Goal: Information Seeking & Learning: Learn about a topic

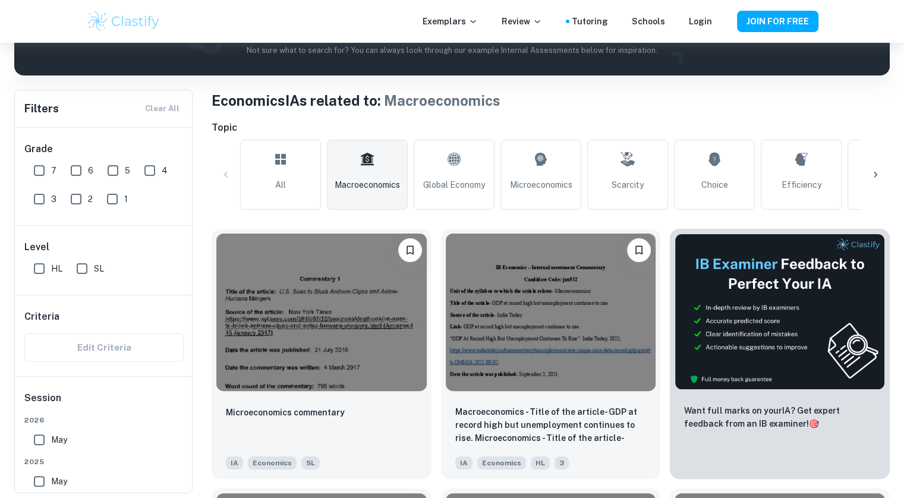
scroll to position [192, 0]
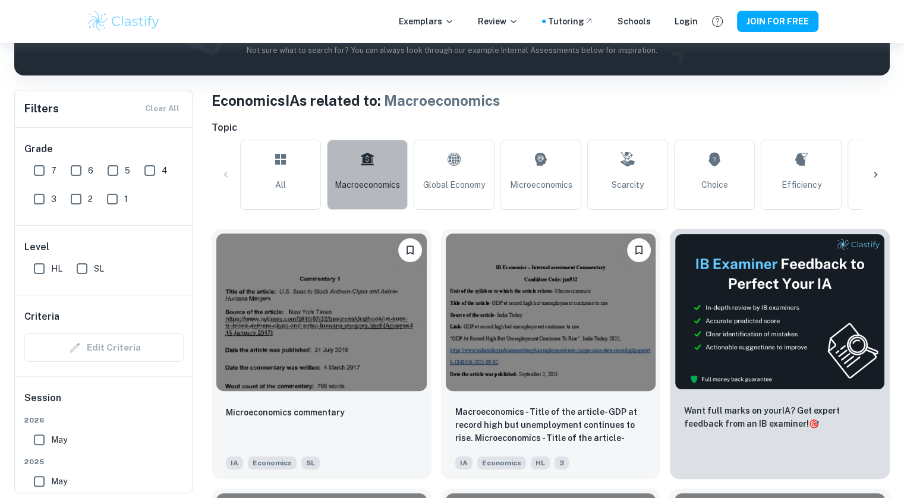
click at [364, 175] on link "Macroeconomics" at bounding box center [367, 175] width 81 height 70
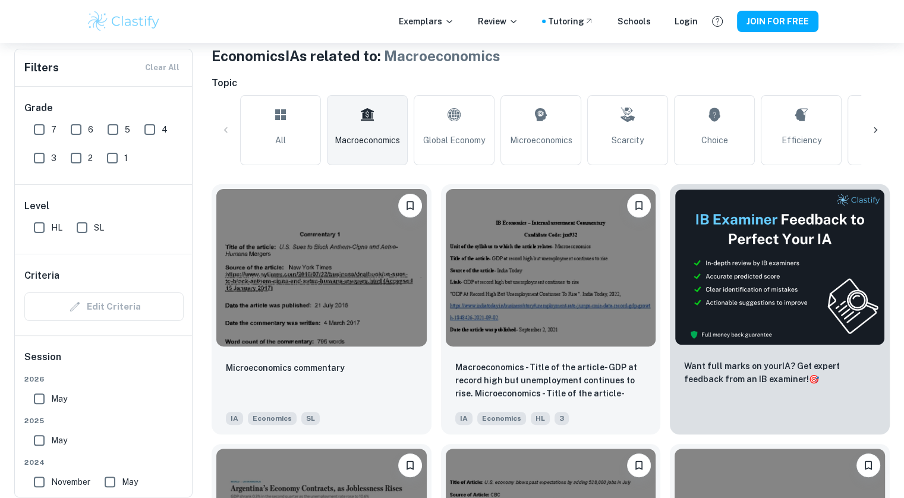
scroll to position [237, 0]
click at [44, 130] on input "7" at bounding box center [39, 130] width 24 height 24
checkbox input "true"
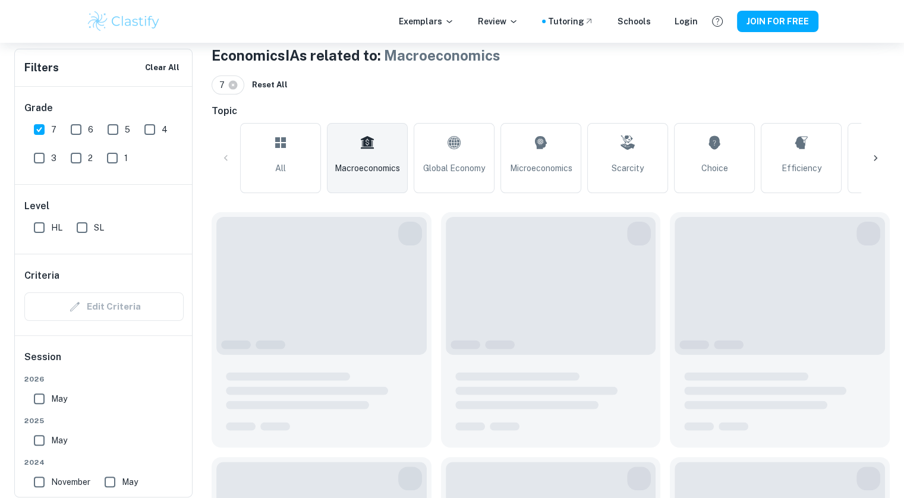
click at [80, 130] on input "6" at bounding box center [76, 130] width 24 height 24
checkbox input "true"
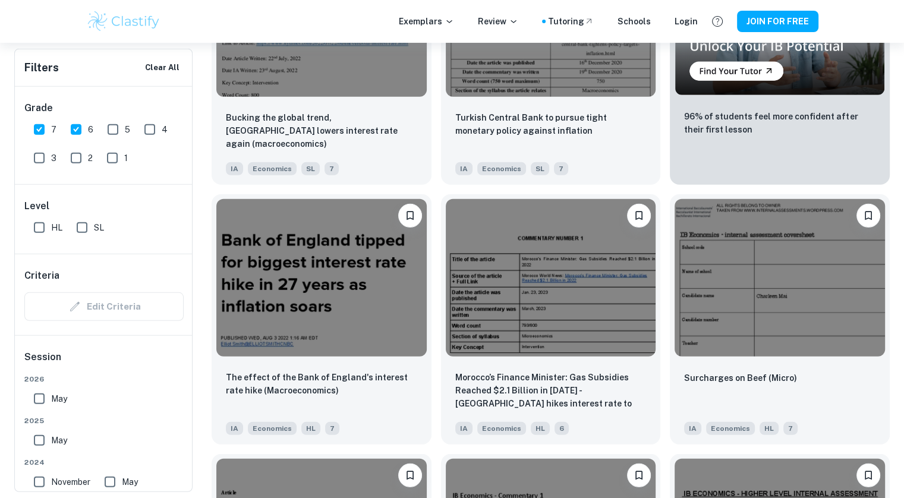
scroll to position [7794, 0]
click at [345, 310] on img at bounding box center [321, 277] width 210 height 158
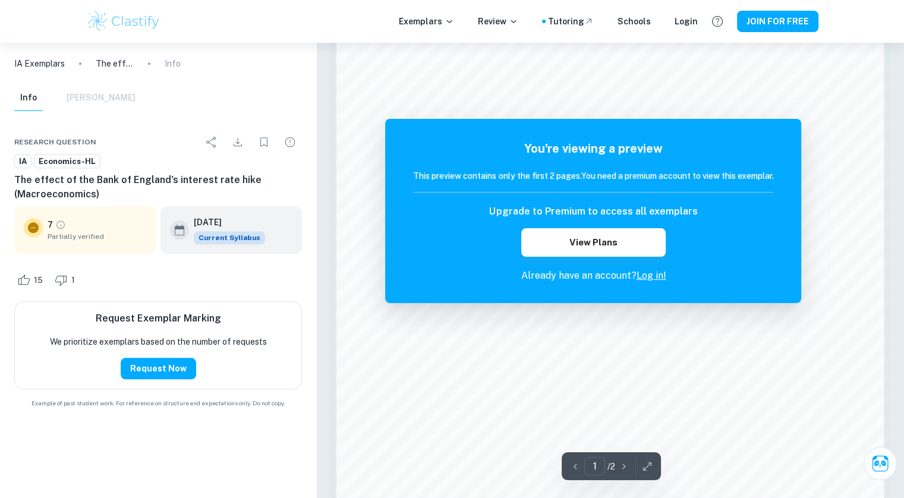
scroll to position [975, 0]
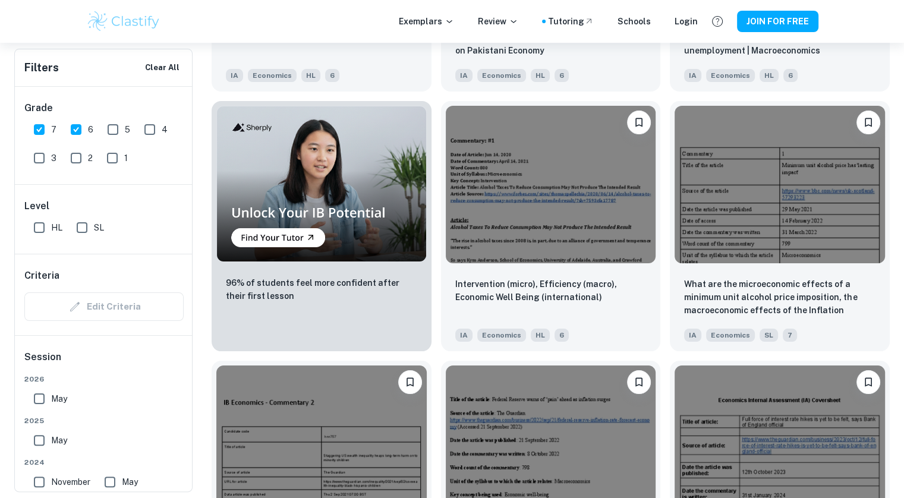
scroll to position [9438, 0]
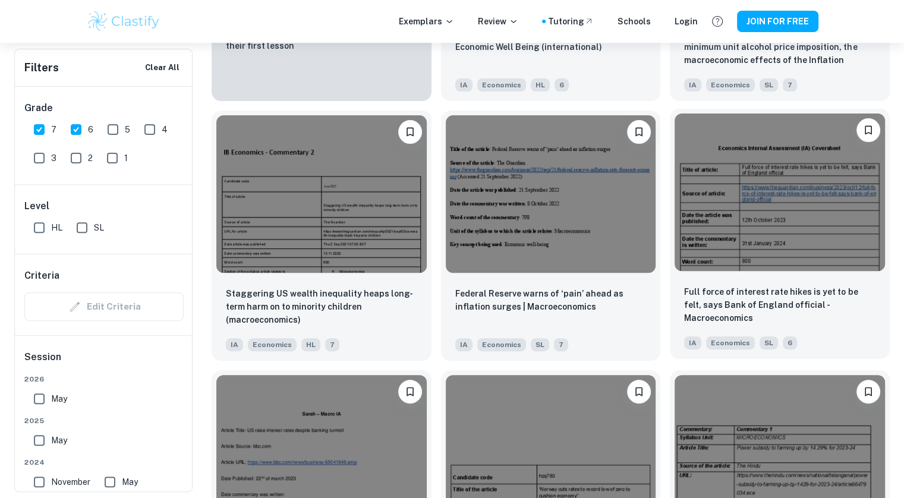
click at [750, 218] on img at bounding box center [780, 193] width 210 height 158
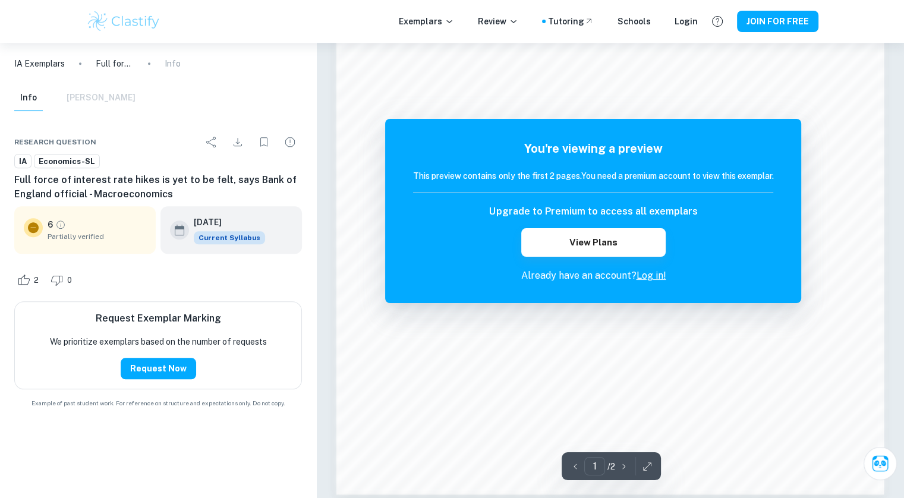
scroll to position [1194, 0]
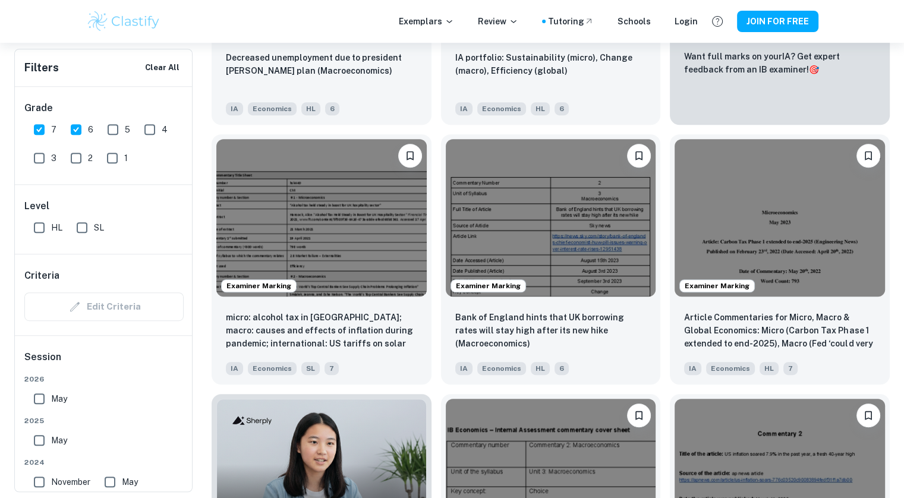
scroll to position [578, 0]
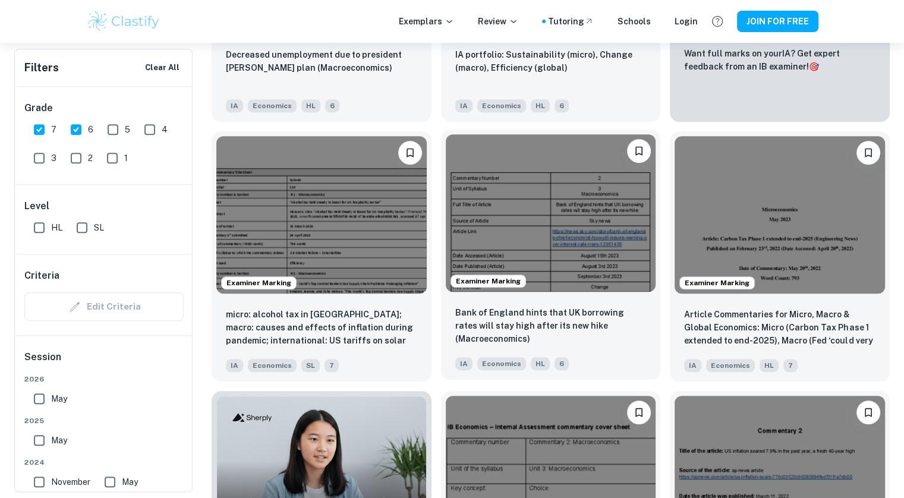
click at [507, 246] on img at bounding box center [551, 213] width 210 height 158
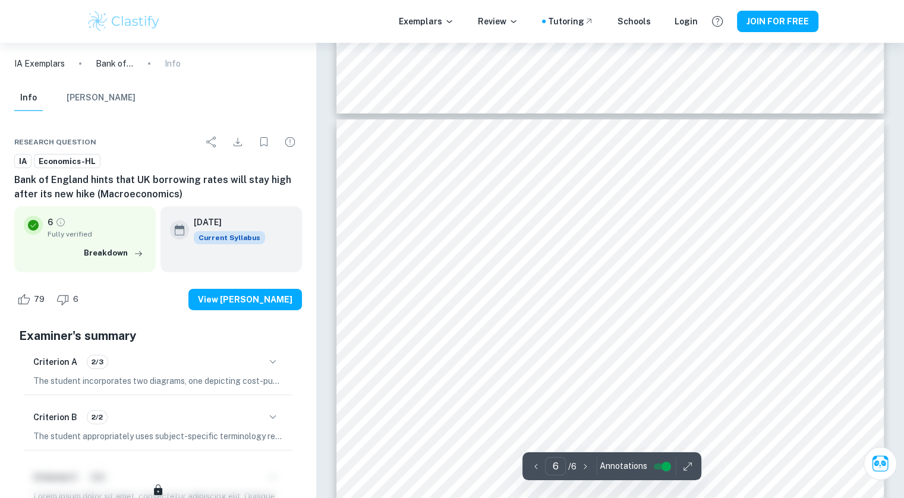
scroll to position [4010, 0]
type input "3"
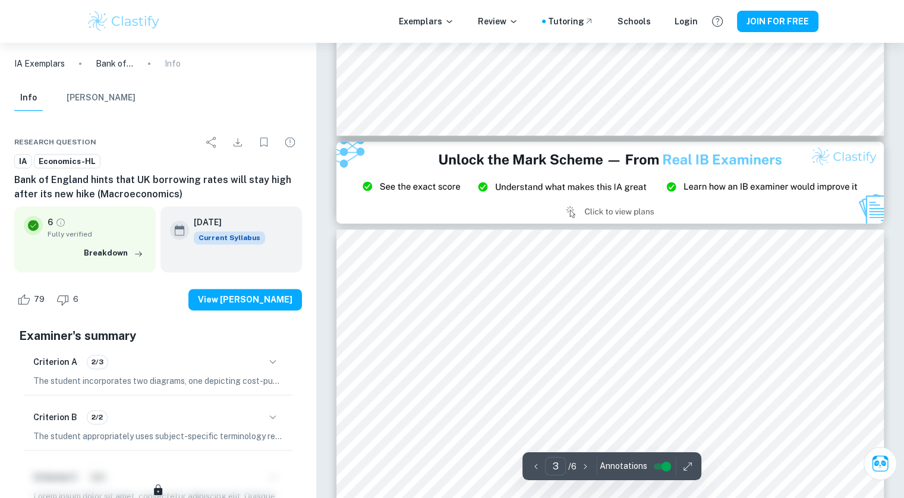
scroll to position [1541, 0]
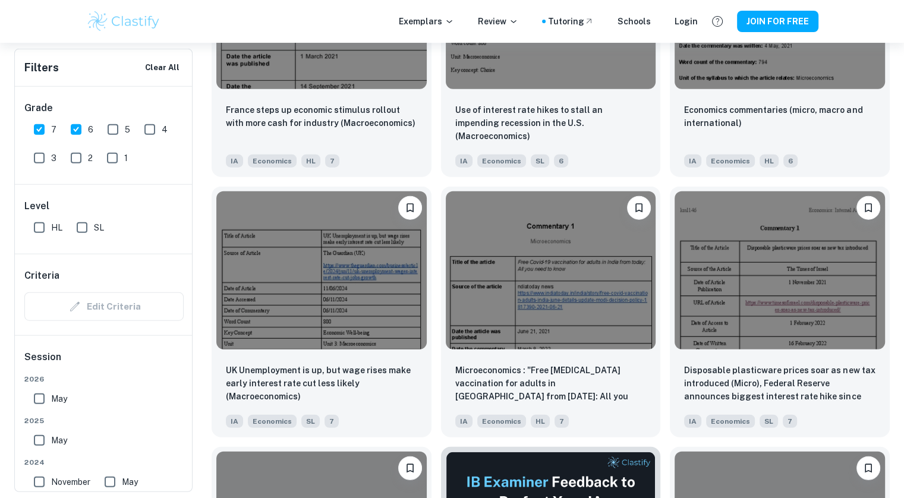
scroll to position [2863, 0]
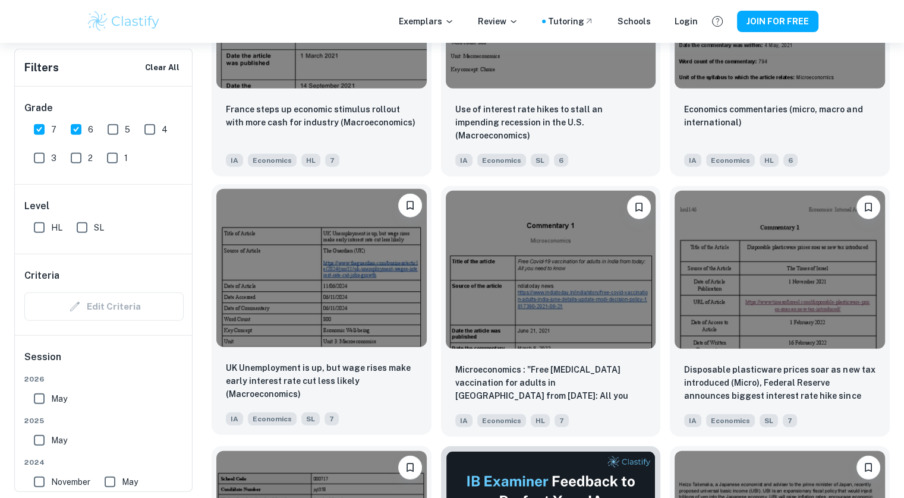
click at [364, 304] on img at bounding box center [321, 268] width 210 height 158
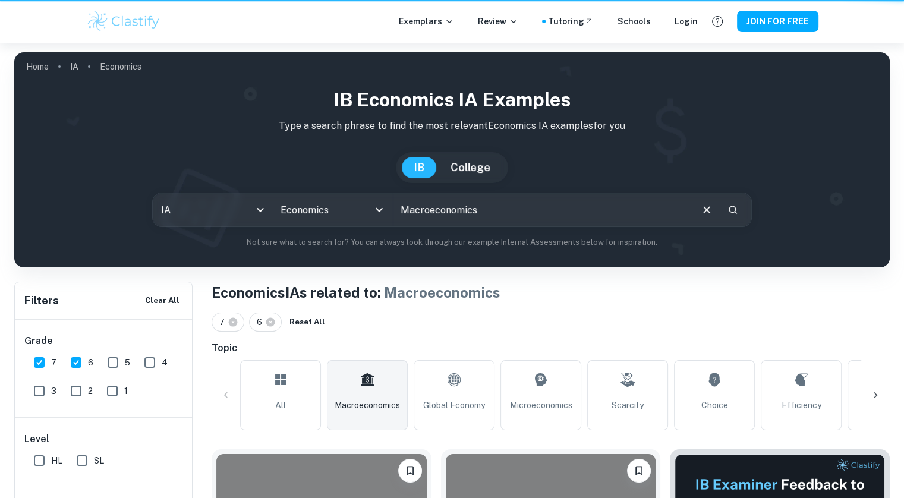
scroll to position [2863, 0]
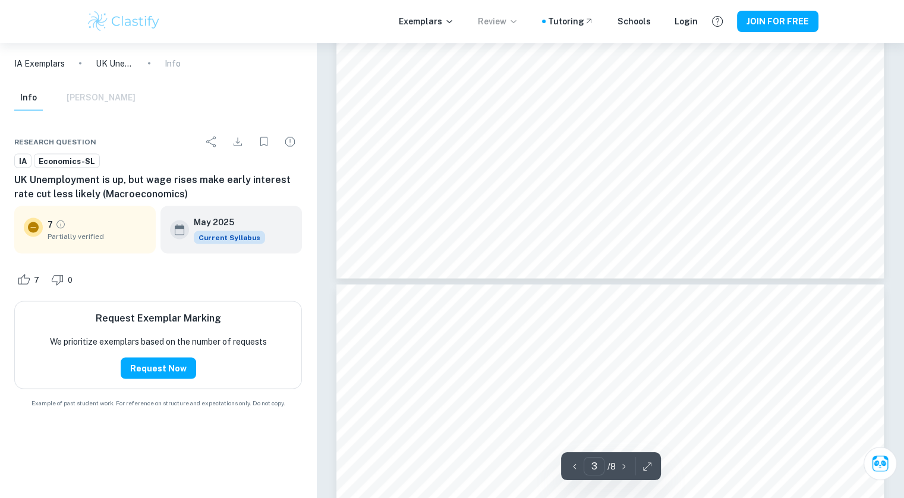
type input "4"
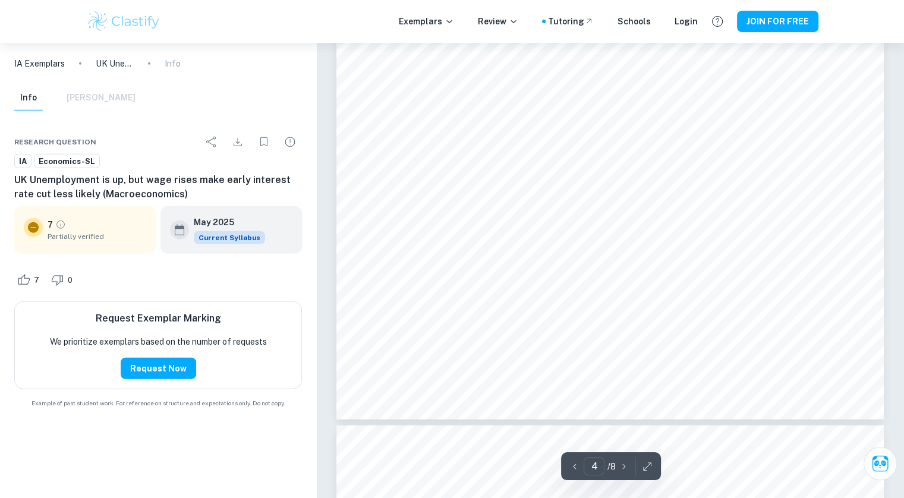
scroll to position [2923, 0]
